Goal: Information Seeking & Learning: Understand process/instructions

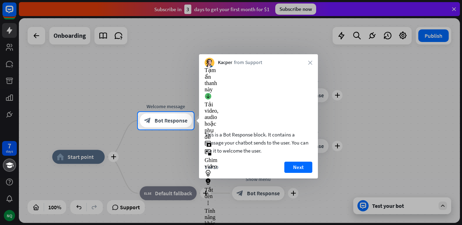
click at [262, 107] on video at bounding box center [259, 98] width 108 height 54
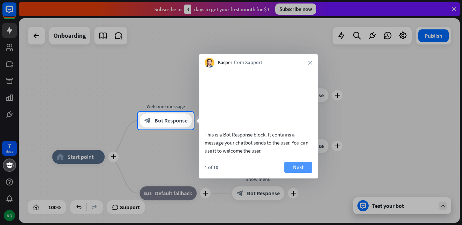
click at [300, 173] on button "Next" at bounding box center [298, 167] width 28 height 11
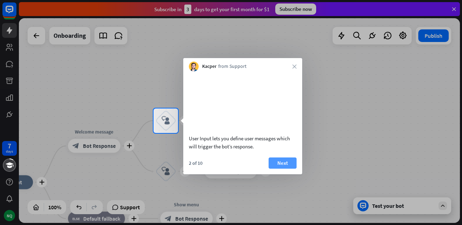
click at [283, 169] on button "Next" at bounding box center [283, 162] width 28 height 11
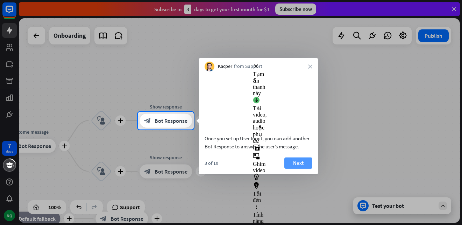
click at [306, 169] on button "Next" at bounding box center [298, 162] width 28 height 11
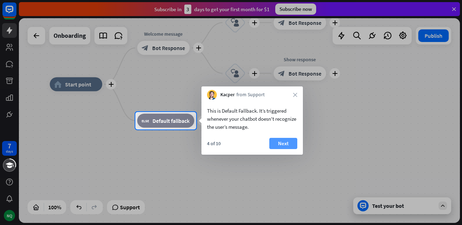
click at [279, 143] on button "Next" at bounding box center [283, 143] width 28 height 11
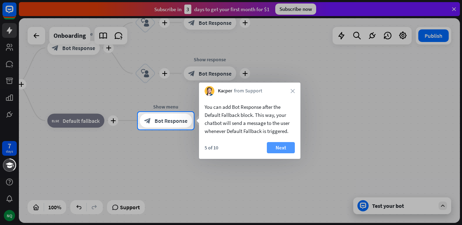
click at [277, 148] on button "Next" at bounding box center [281, 147] width 28 height 11
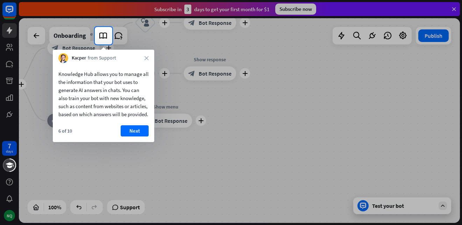
click at [34, 34] on div at bounding box center [47, 35] width 95 height 17
